Goal: Communication & Community: Answer question/provide support

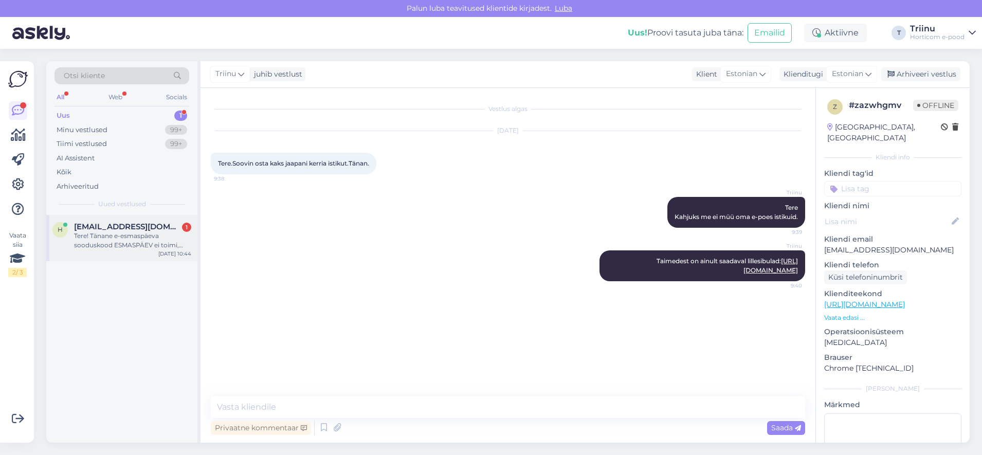
click at [135, 230] on span "[EMAIL_ADDRESS][DOMAIN_NAME]" at bounding box center [127, 226] width 107 height 9
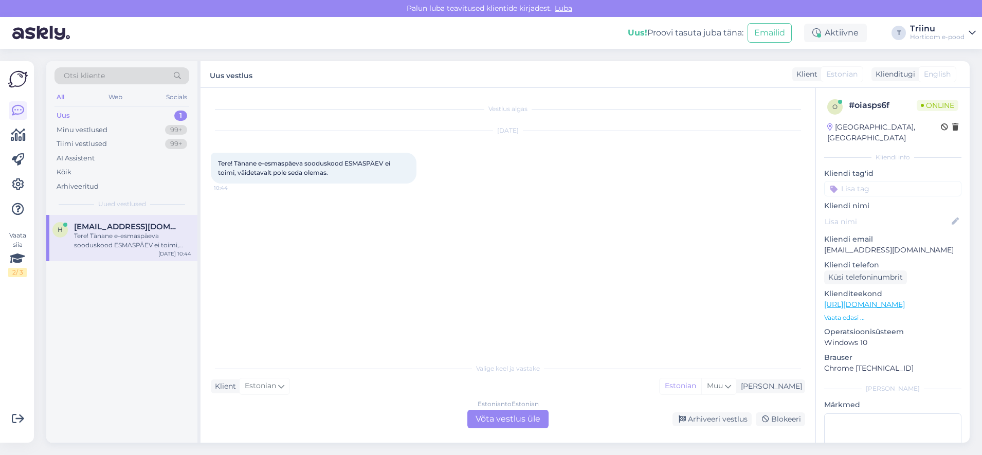
click at [482, 417] on div "Estonian to Estonian Võta vestlus üle" at bounding box center [507, 419] width 81 height 19
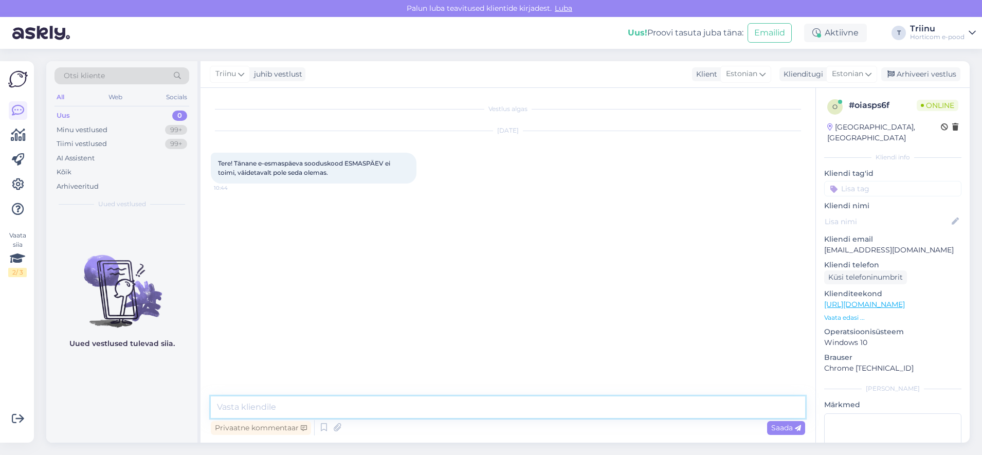
click at [261, 407] on textarea at bounding box center [508, 407] width 594 height 22
type textarea "Tere Seni on toiminud, kohe kontrollin üle"
click at [772, 426] on span "Saada" at bounding box center [786, 427] width 30 height 9
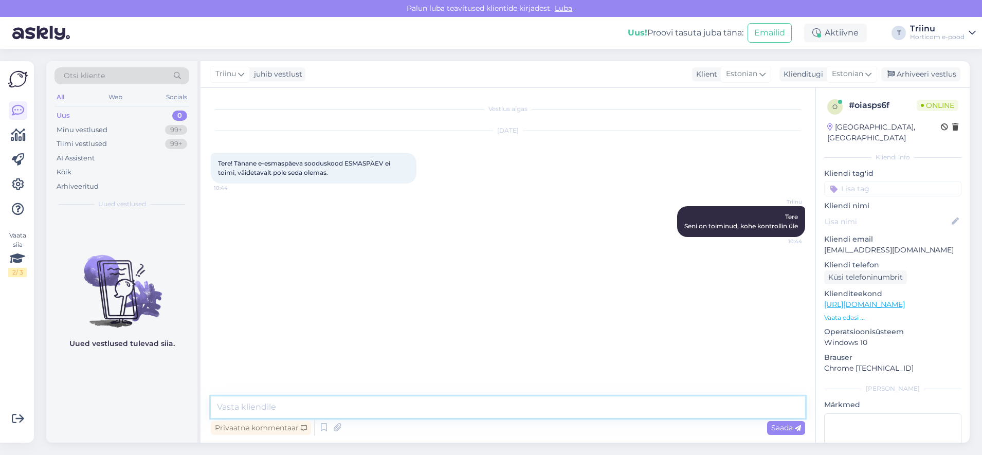
click at [271, 398] on textarea at bounding box center [508, 407] width 594 height 22
type textarea "[PERSON_NAME] toimib"
type textarea "Kontrollige üle, et kogemata kuskile mõnd tühikut ei jäänud"
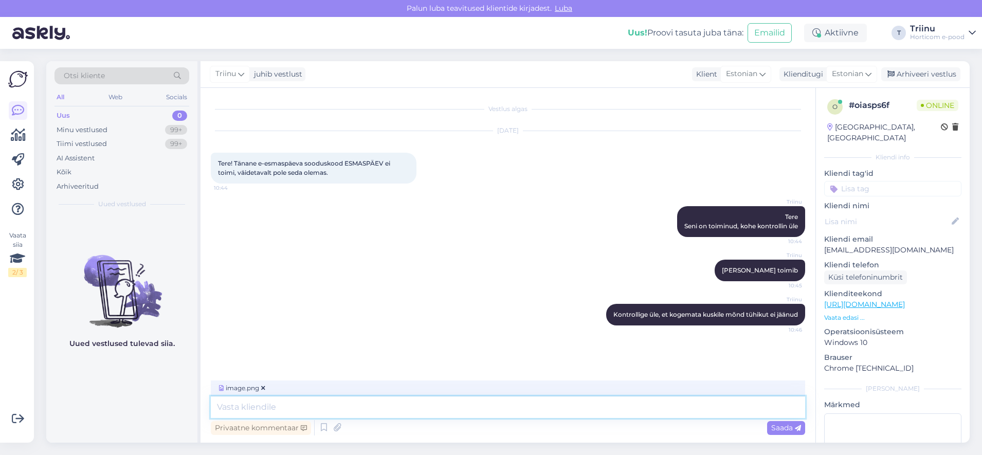
scroll to position [14, 0]
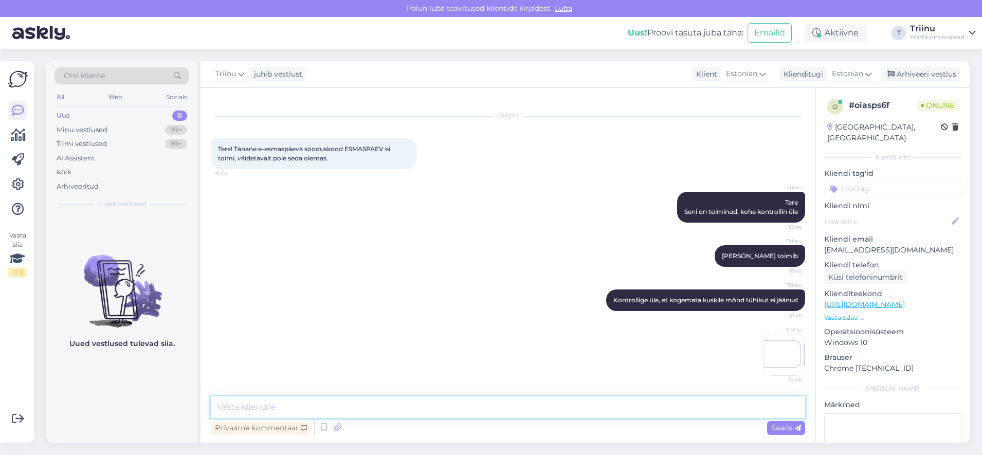
click at [306, 408] on textarea at bounding box center [508, 407] width 594 height 22
type textarea "suured või võikesed [PERSON_NAME] [PERSON_NAME] [PERSON_NAME], aga tühikuid pro…"
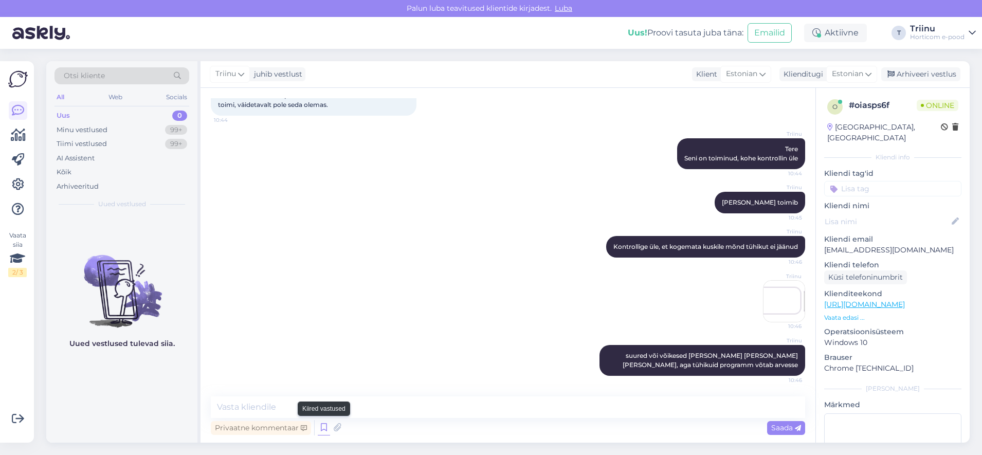
click at [322, 428] on icon at bounding box center [324, 427] width 12 height 15
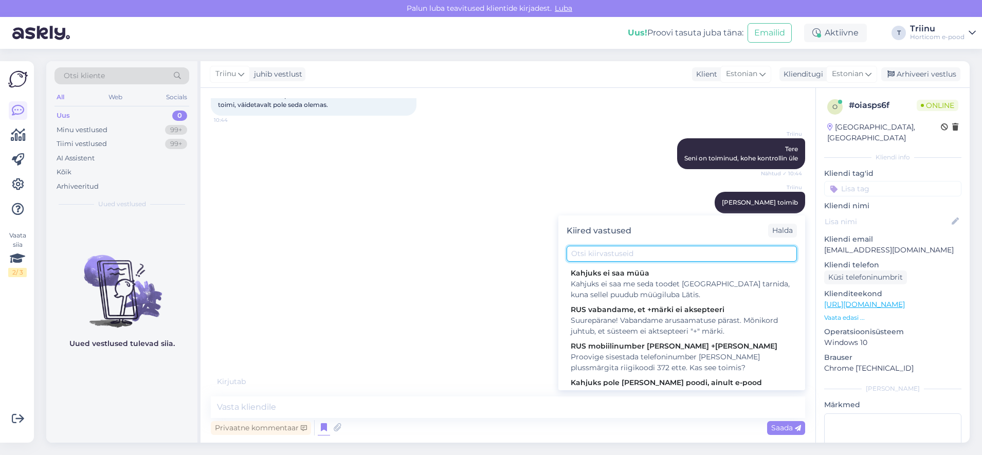
click at [658, 261] on input "text" at bounding box center [681, 254] width 230 height 16
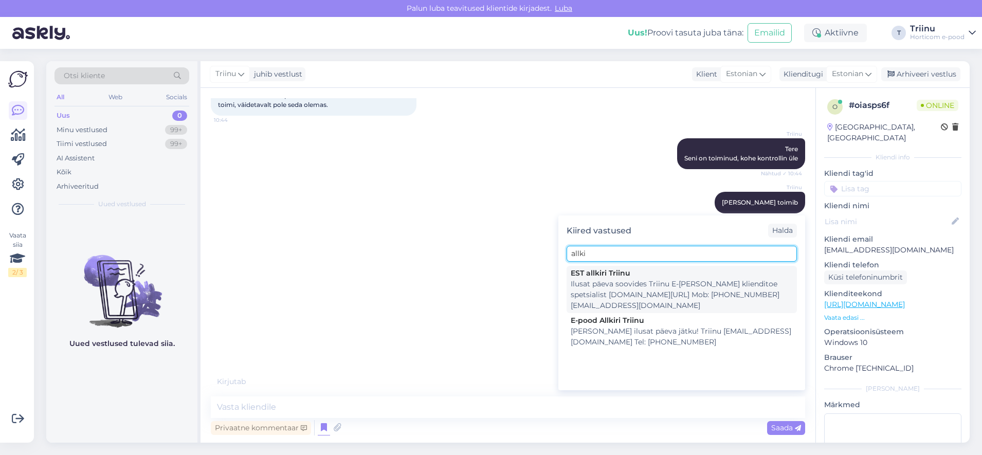
type input "allki"
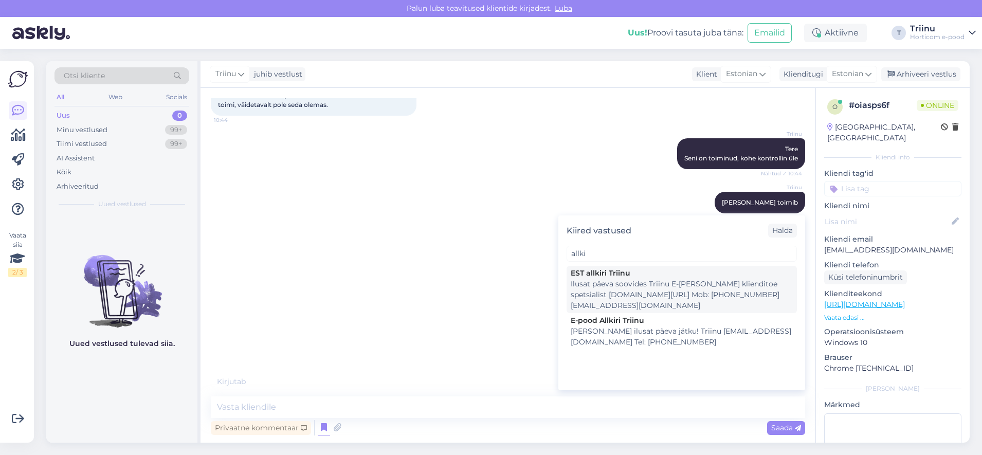
click at [611, 272] on div "EST allkiri Triinu" at bounding box center [682, 273] width 222 height 11
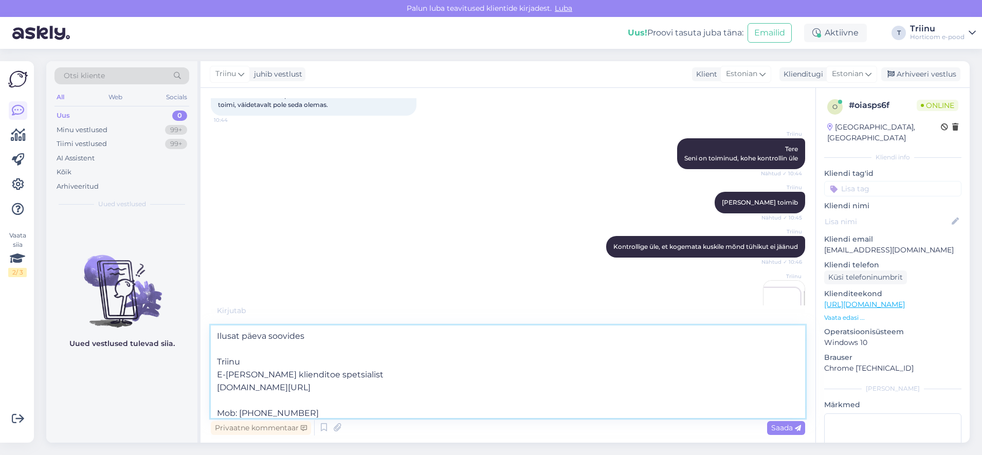
drag, startPoint x: 335, startPoint y: 387, endPoint x: 205, endPoint y: 320, distance: 146.2
click at [205, 320] on div "Vestlus algas [DATE] Tere! Tänane e-esmaspäeva sooduskood ESMASPÄEV ei toimi, v…" at bounding box center [507, 265] width 615 height 355
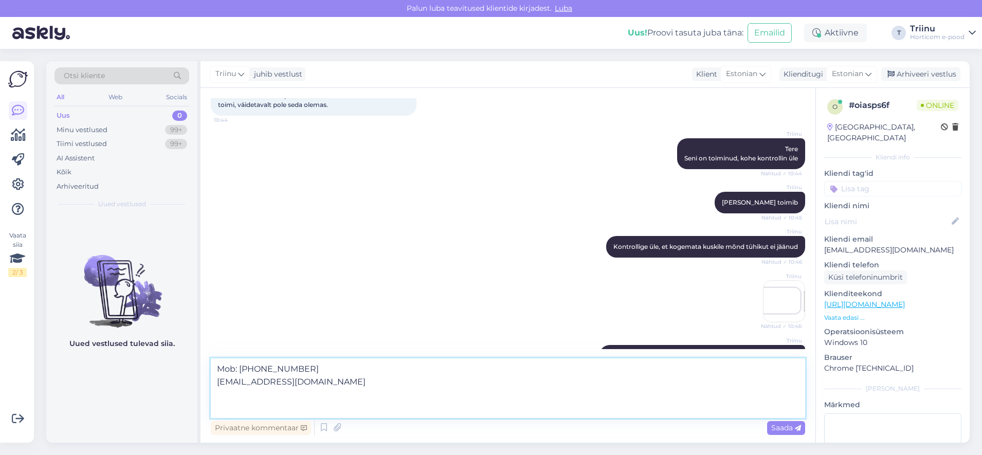
drag, startPoint x: 312, startPoint y: 410, endPoint x: 218, endPoint y: 405, distance: 93.7
click at [218, 405] on textarea "Mob: [PHONE_NUMBER] [EMAIL_ADDRESS][DOMAIN_NAME]" at bounding box center [508, 388] width 594 height 60
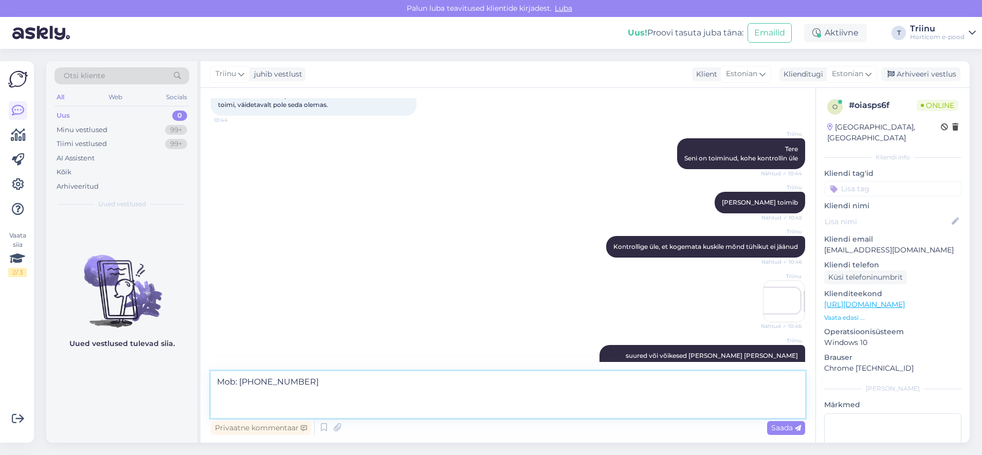
click at [235, 380] on textarea "Mob: [PHONE_NUMBER]" at bounding box center [508, 394] width 594 height 47
click at [259, 395] on textarea "Mulle võib julgelt ka helistada: Mob: [PHONE_NUMBER]" at bounding box center [508, 394] width 594 height 47
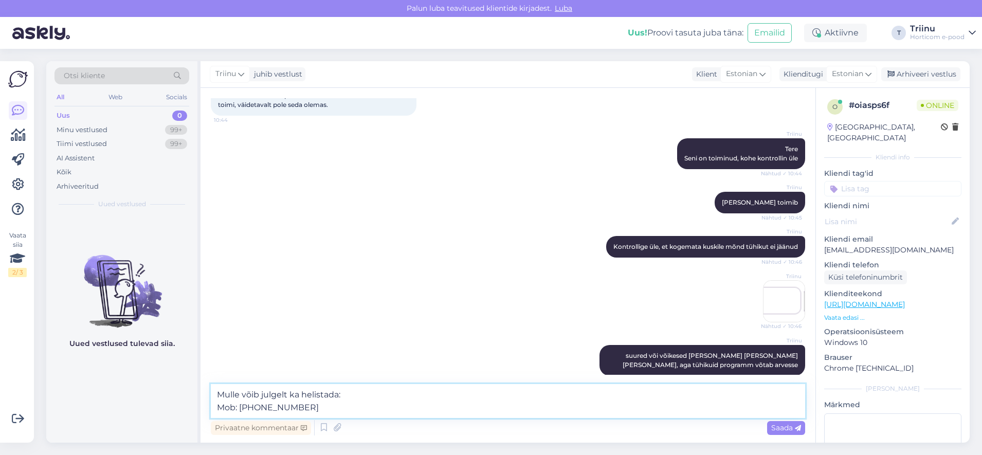
click at [308, 405] on textarea "Mulle võib julgelt ka helistada: Mob: [PHONE_NUMBER]" at bounding box center [508, 401] width 594 height 34
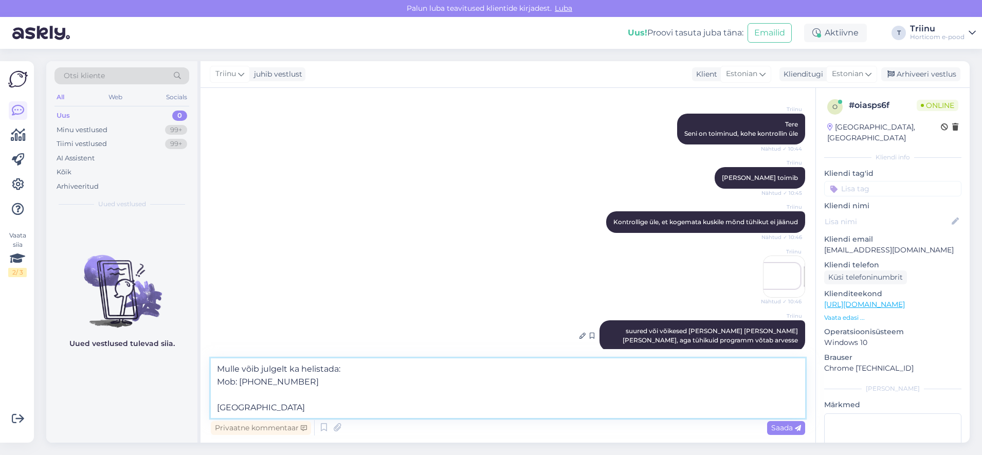
scroll to position [106, 0]
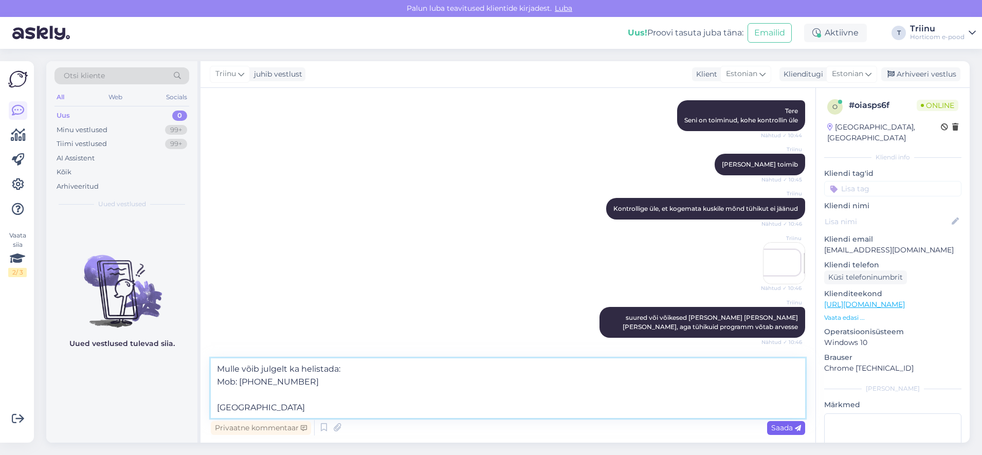
type textarea "Mulle võib julgelt ka helistada: Mob: [PHONE_NUMBER] [GEOGRAPHIC_DATA]"
click at [784, 428] on span "Saada" at bounding box center [786, 427] width 30 height 9
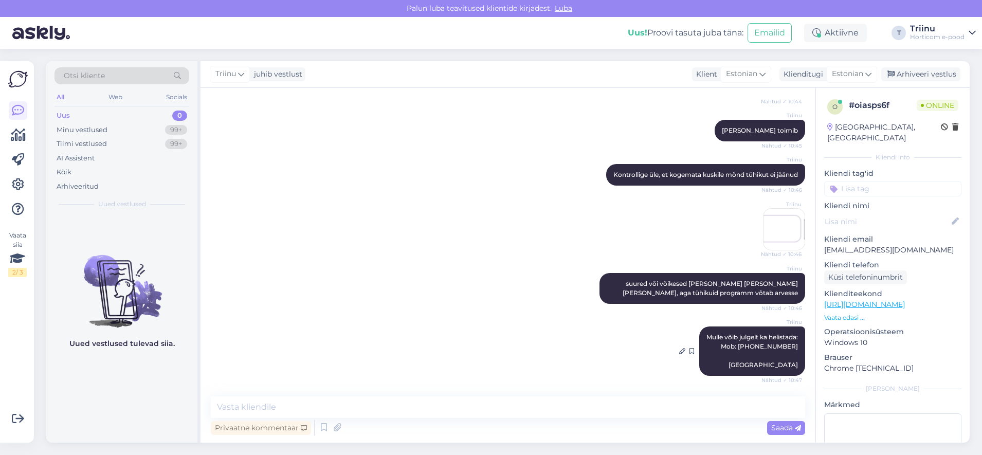
scroll to position [193, 0]
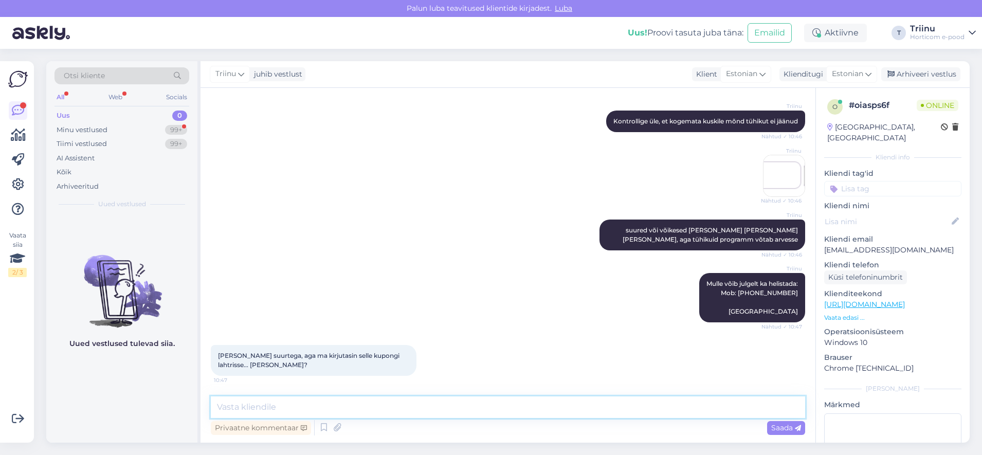
click at [264, 413] on textarea at bounding box center [508, 407] width 594 height 22
type textarea "õ"
type textarea "kupongi lahtrisse tulebki see kirjutada"
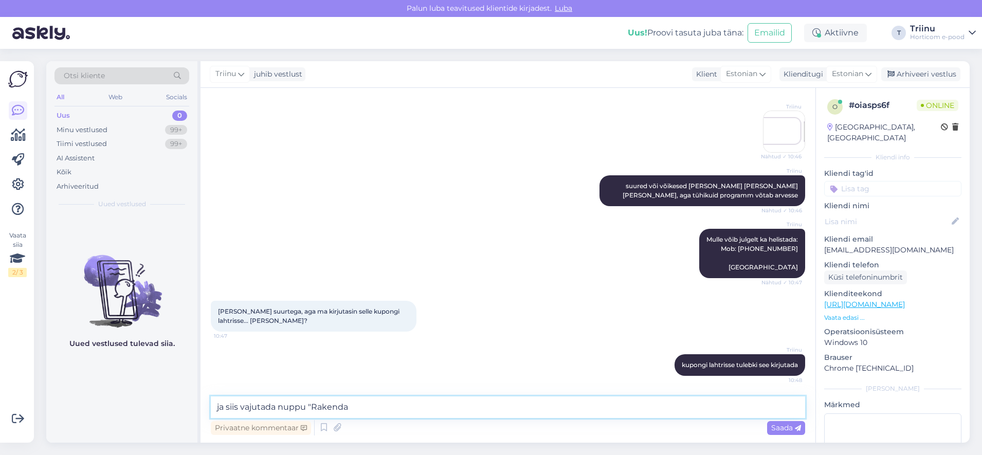
type textarea "ja siis vajutada nuppu "Rakenda""
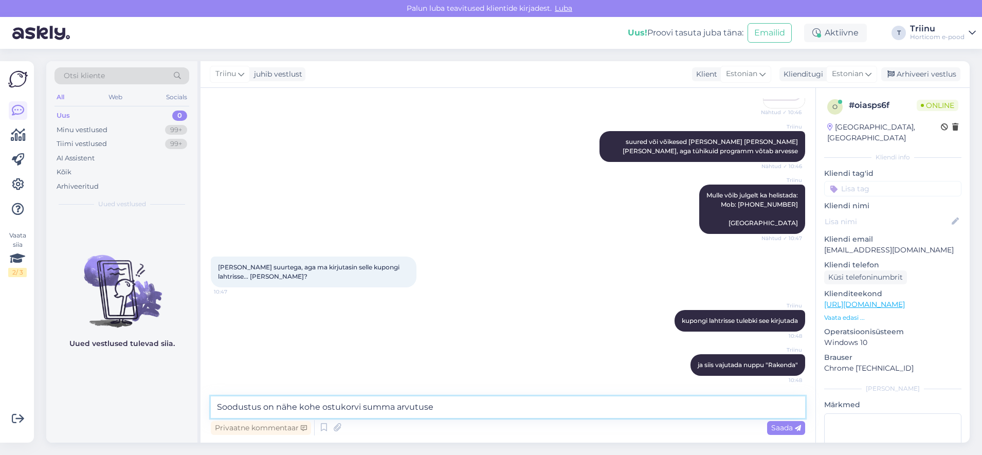
type textarea "Soodustus on nähe kohe ostukorvi summa arvutuses"
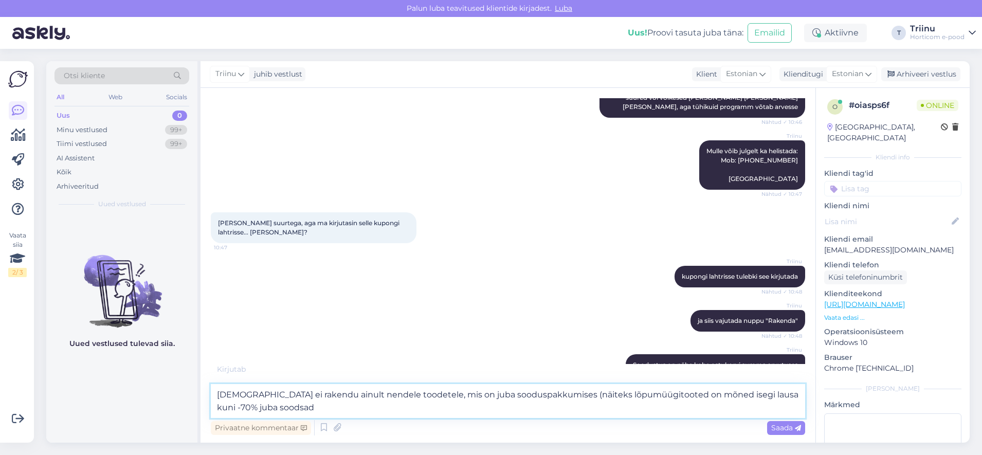
type textarea "[DEMOGRAPHIC_DATA] ei rakendu ainult nendele toodetele, mis on juba sooduspakku…"
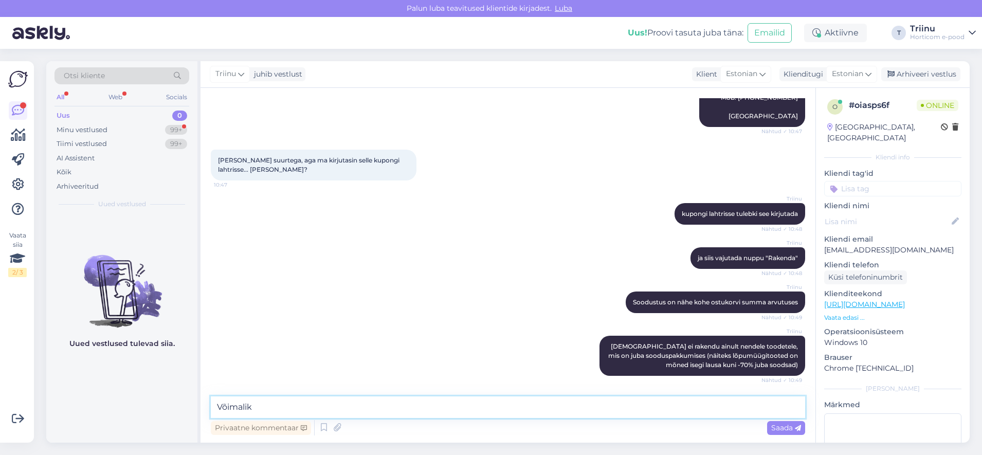
scroll to position [433, 0]
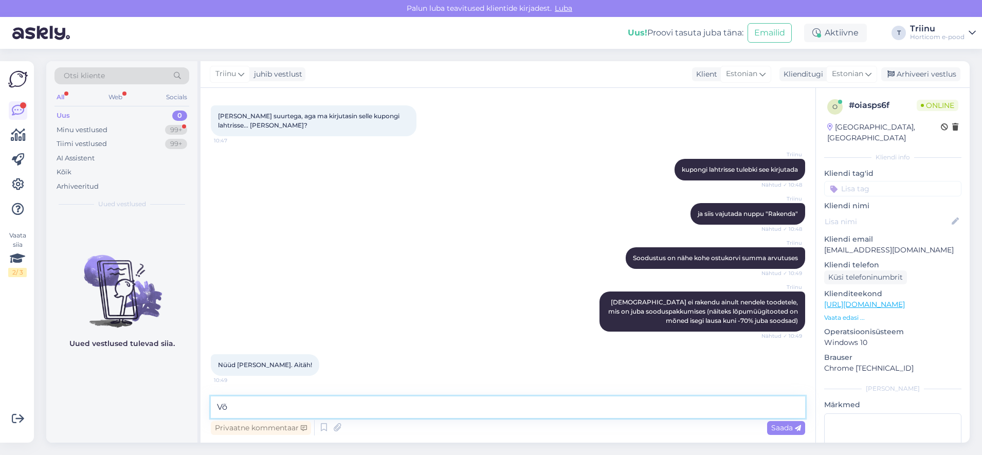
type textarea "V"
type textarea "Siis hästi. Kui on veel küsimusi, siis aitan hea meelega."
